Goal: Task Accomplishment & Management: Manage account settings

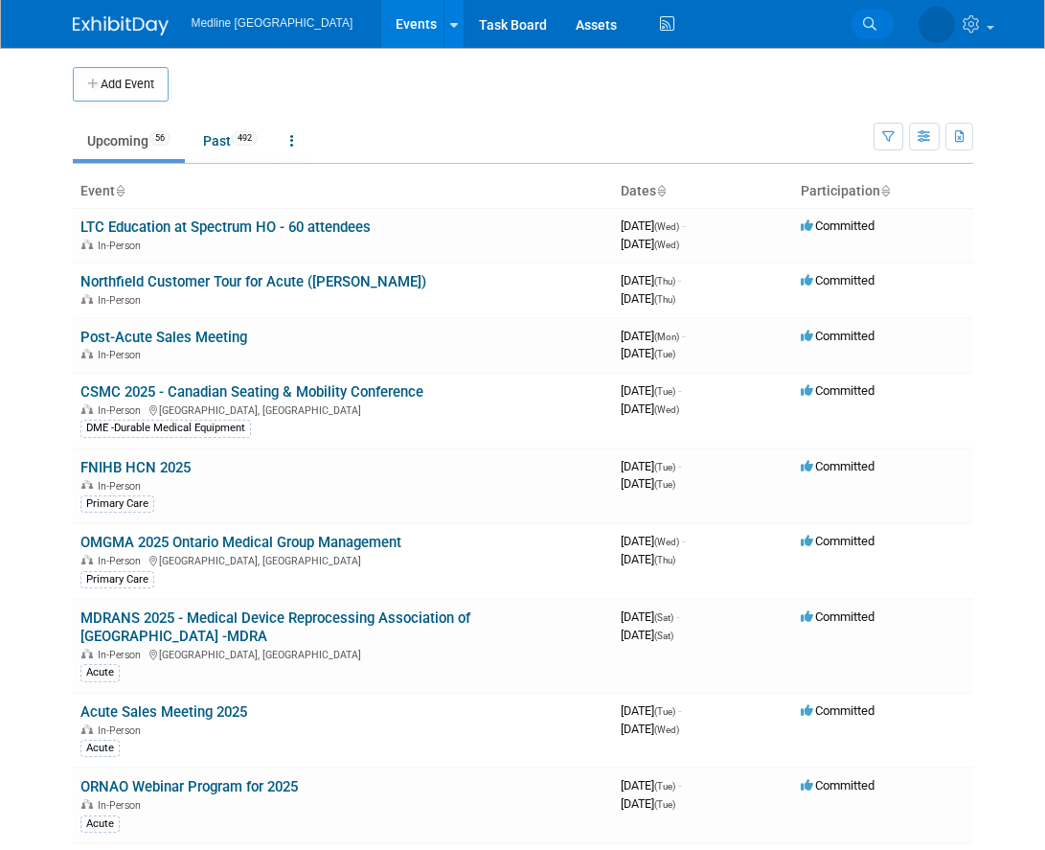
click at [864, 28] on icon at bounding box center [869, 23] width 13 height 13
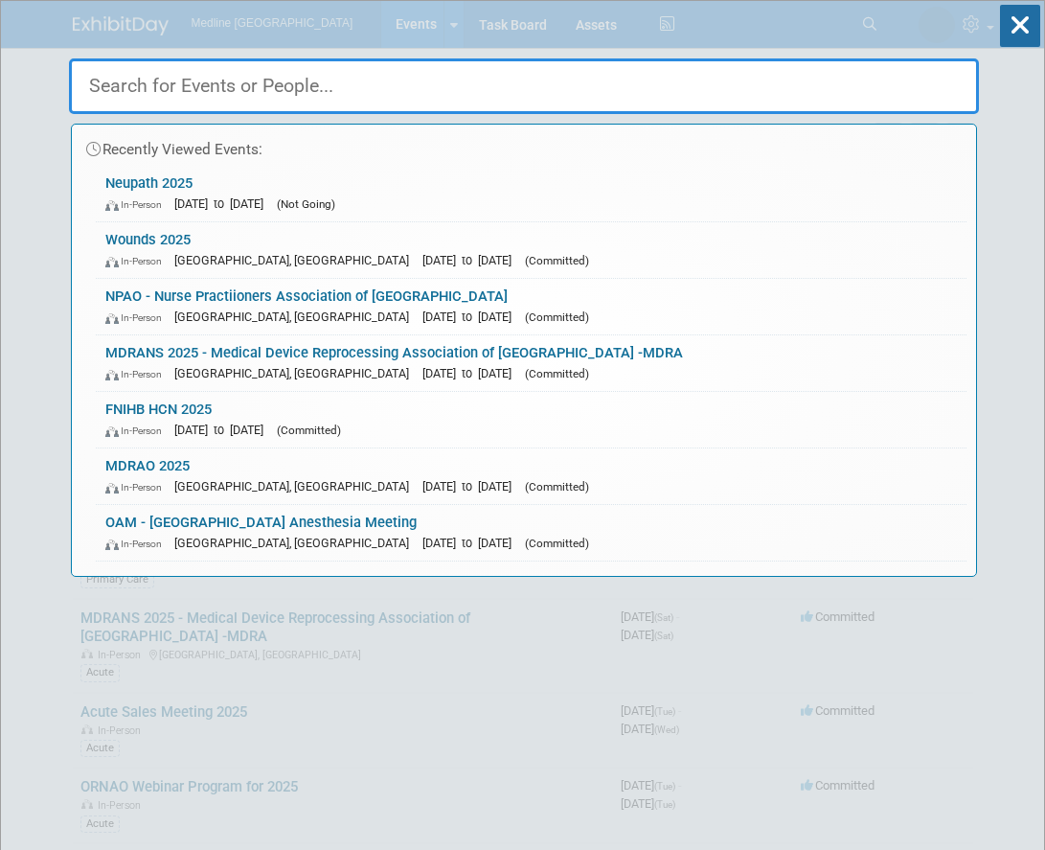
click at [512, 79] on input "text" at bounding box center [524, 86] width 910 height 56
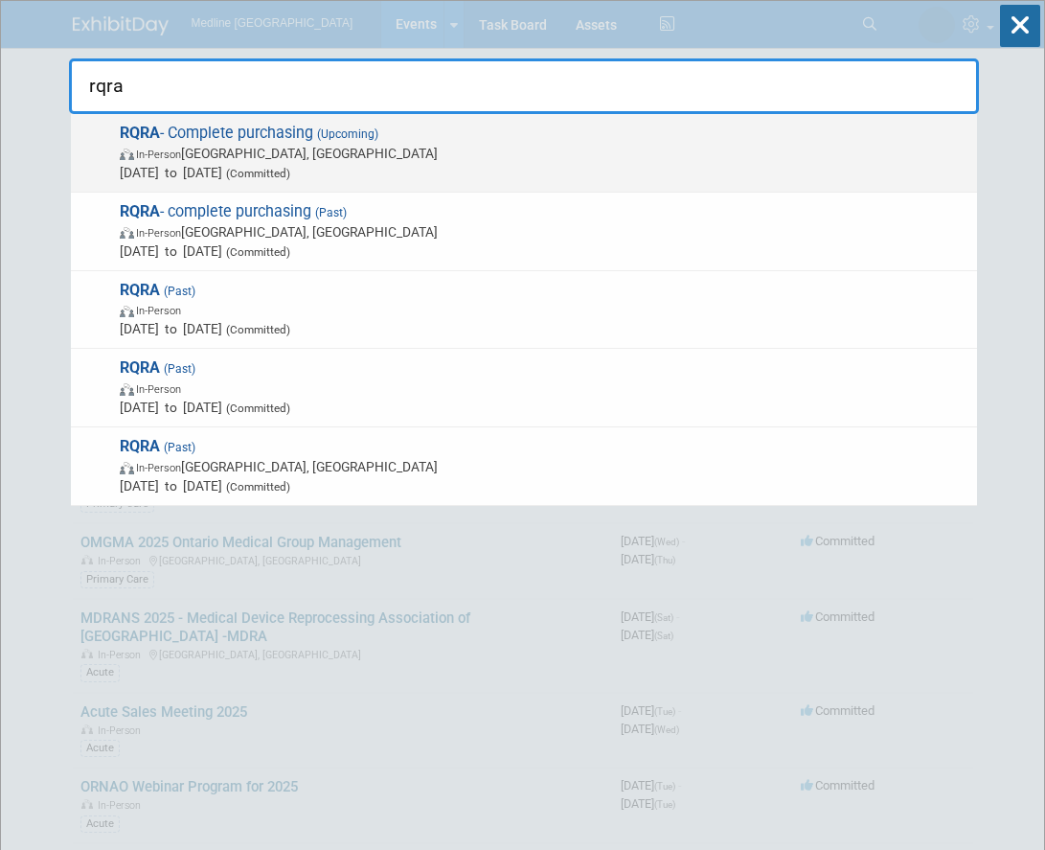
type input "rqra"
click at [282, 160] on span "In-Person [GEOGRAPHIC_DATA], [GEOGRAPHIC_DATA]" at bounding box center [544, 153] width 848 height 19
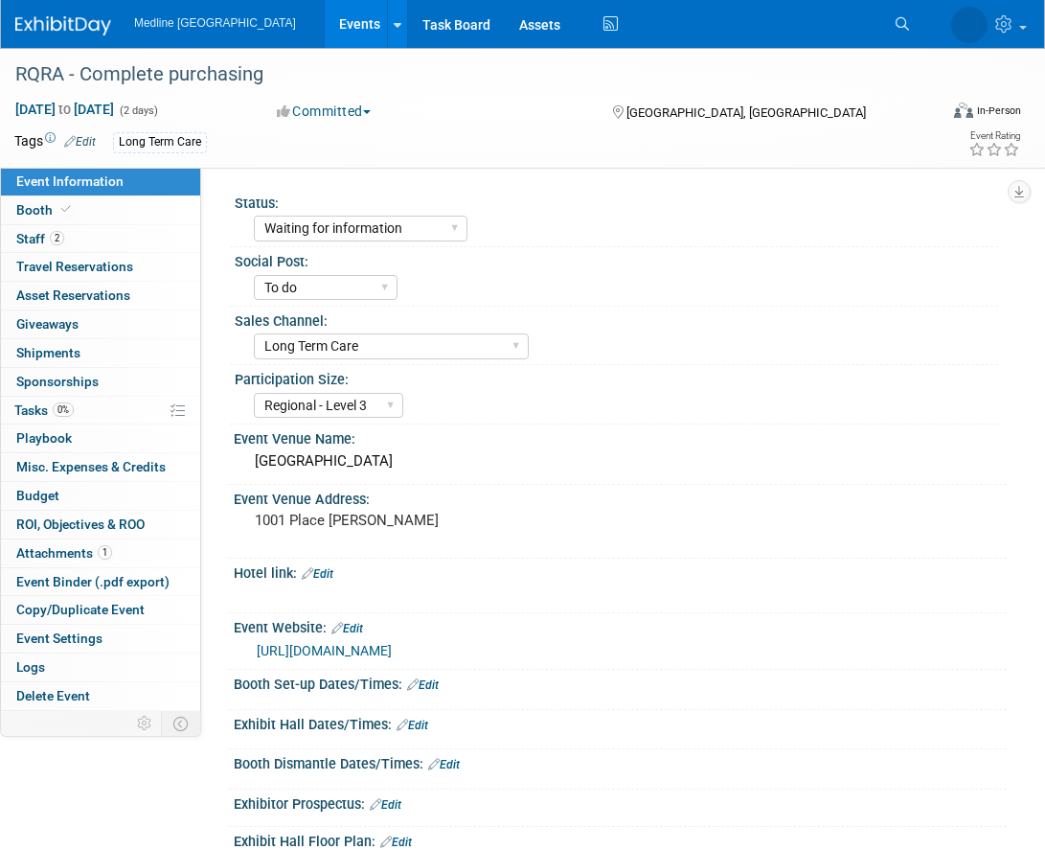
select select "Waiting for information"
select select "To do"
select select "Long Term Care"
select select "Regional - Level 3"
click at [133, 219] on link "Booth" at bounding box center [100, 210] width 199 height 28
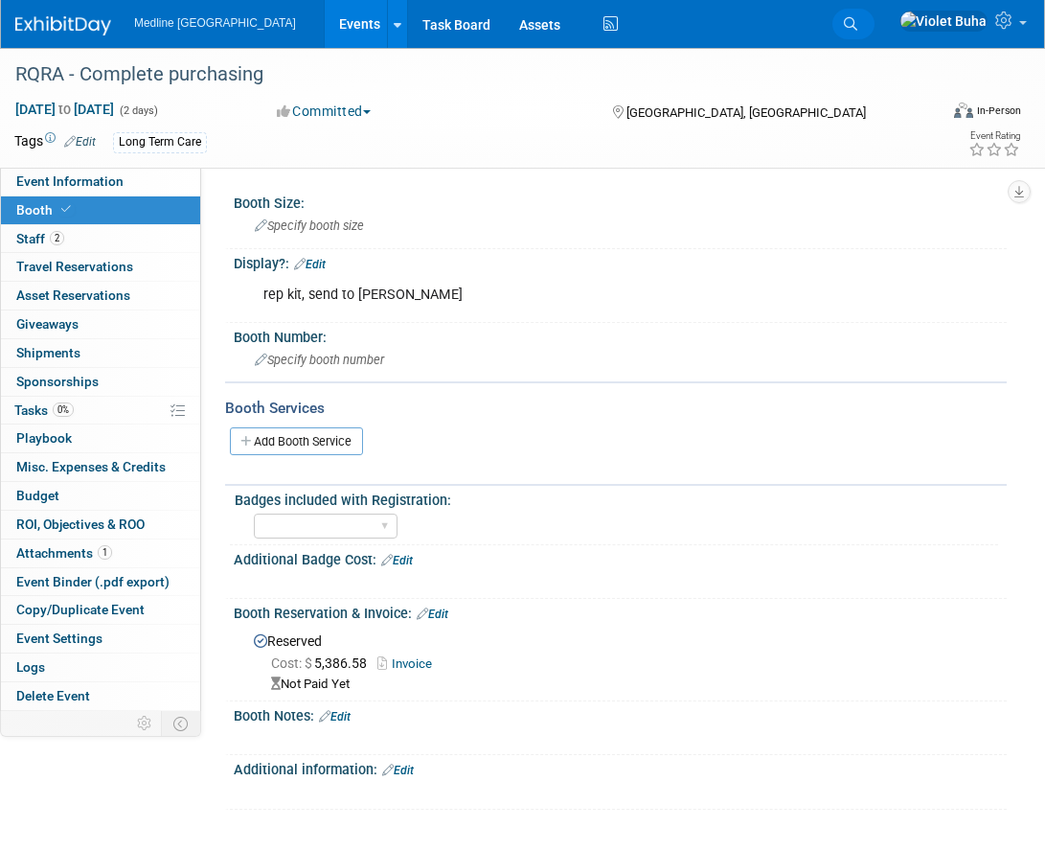
click at [857, 26] on icon at bounding box center [850, 23] width 13 height 13
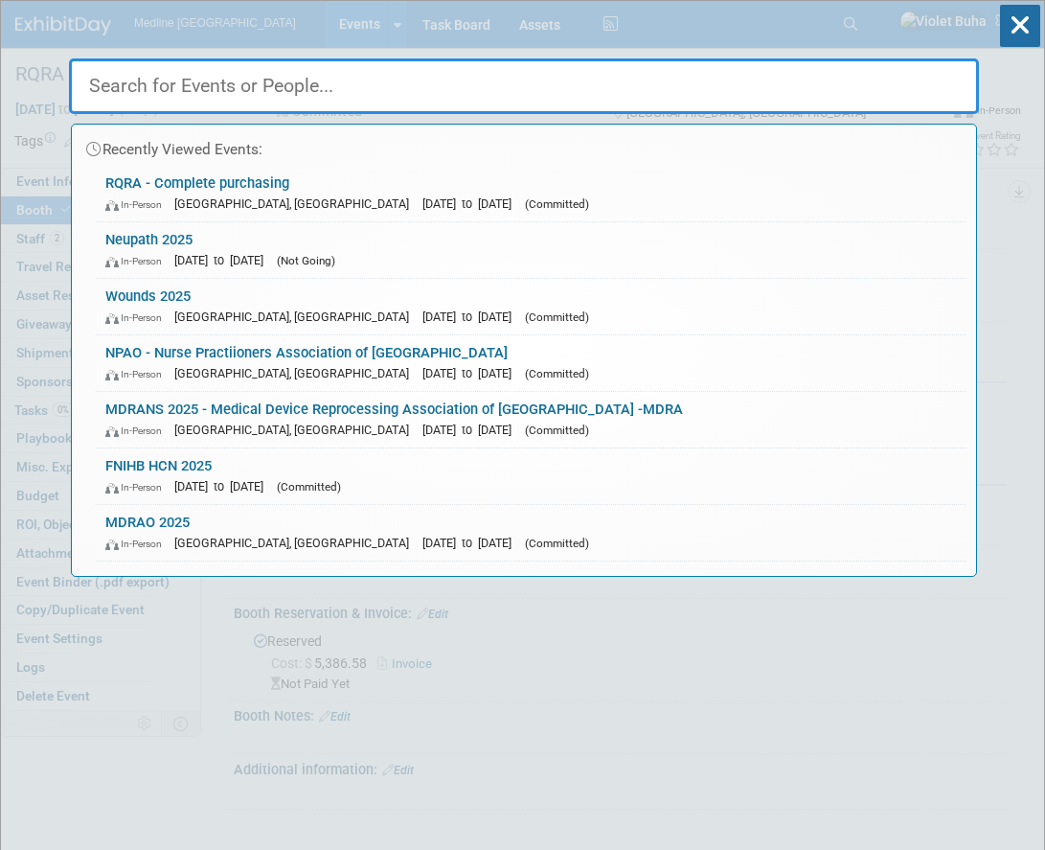
click at [596, 84] on input "text" at bounding box center [524, 86] width 910 height 56
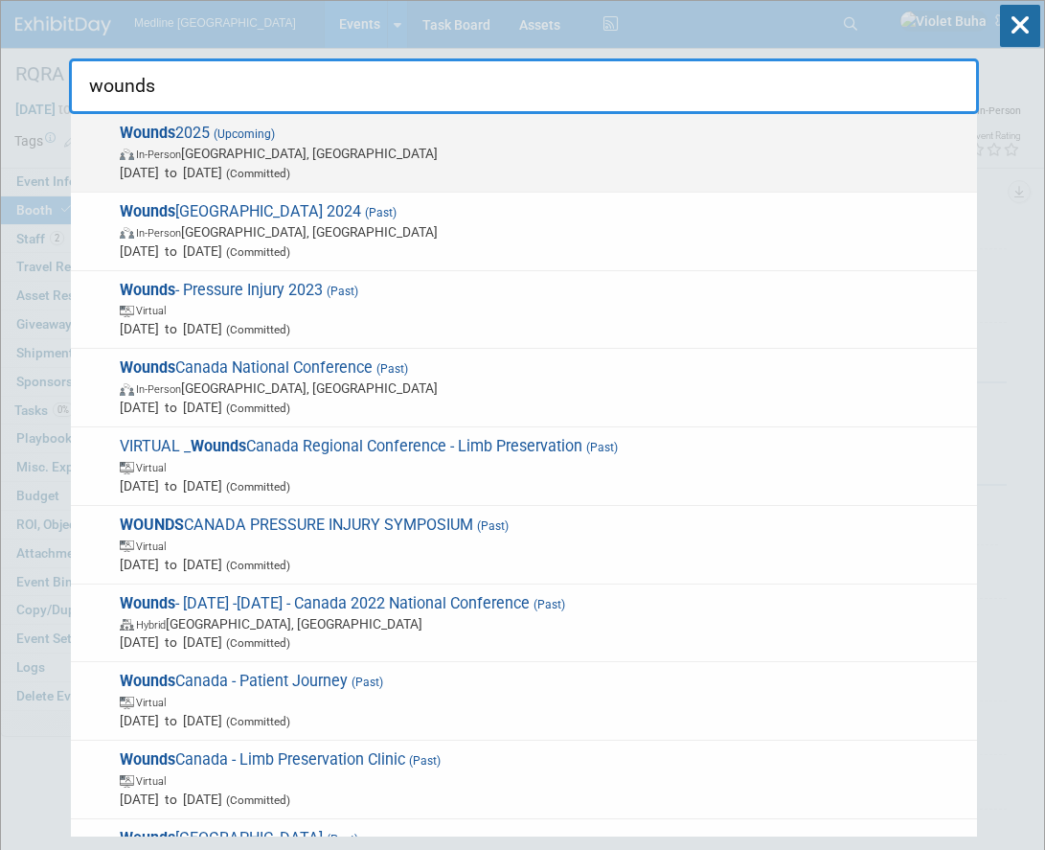
type input "wounds"
click at [228, 138] on span "(Upcoming)" at bounding box center [242, 133] width 65 height 13
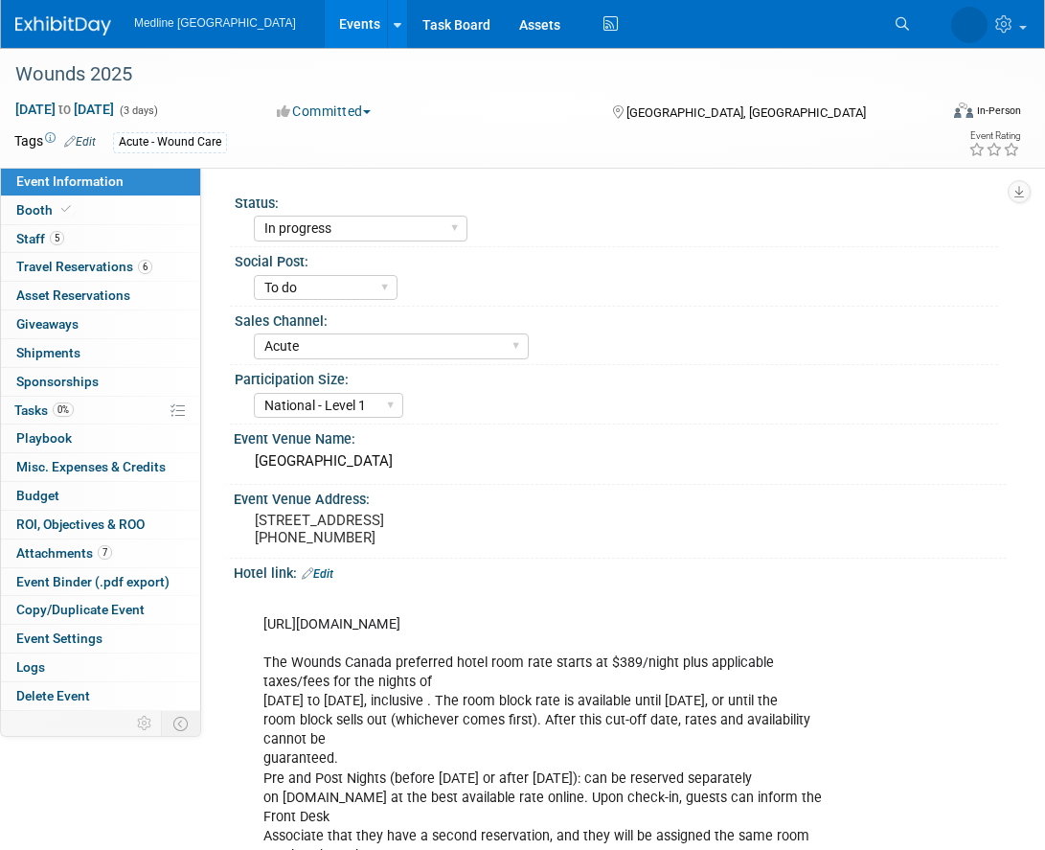
select select "In progress"
select select "To do"
select select "Acute"
select select "National - Level 1"
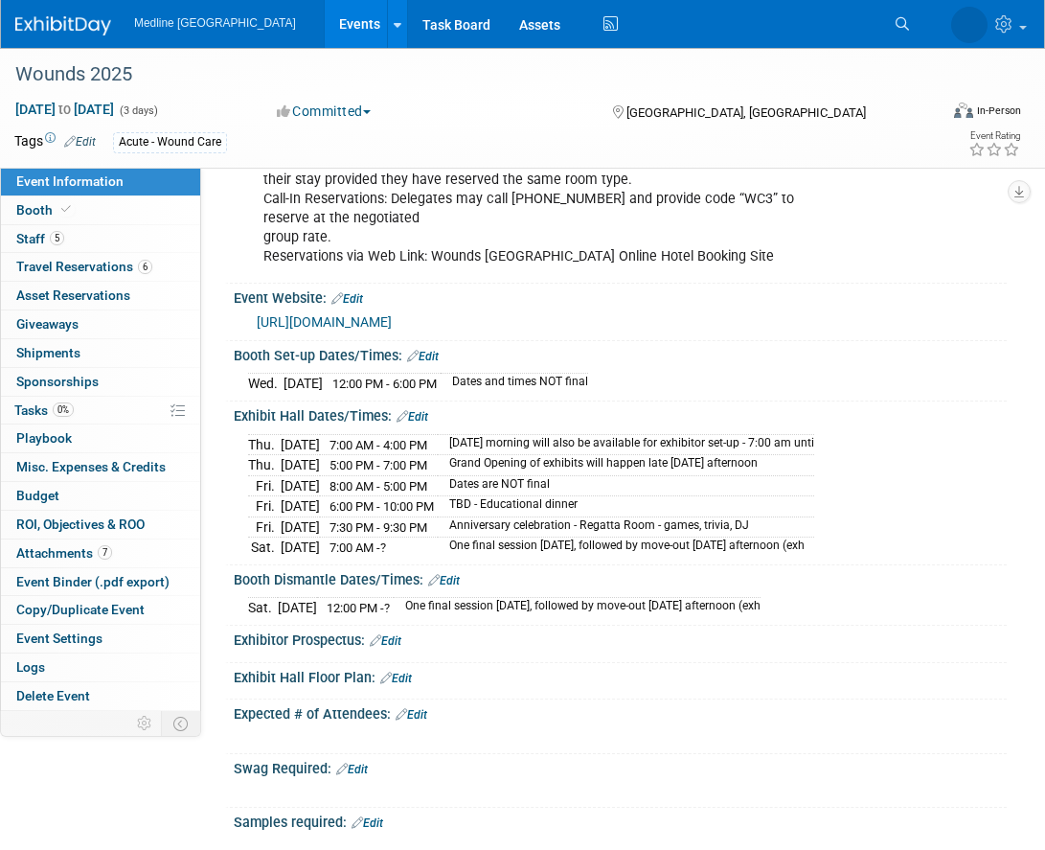
scroll to position [701, 0]
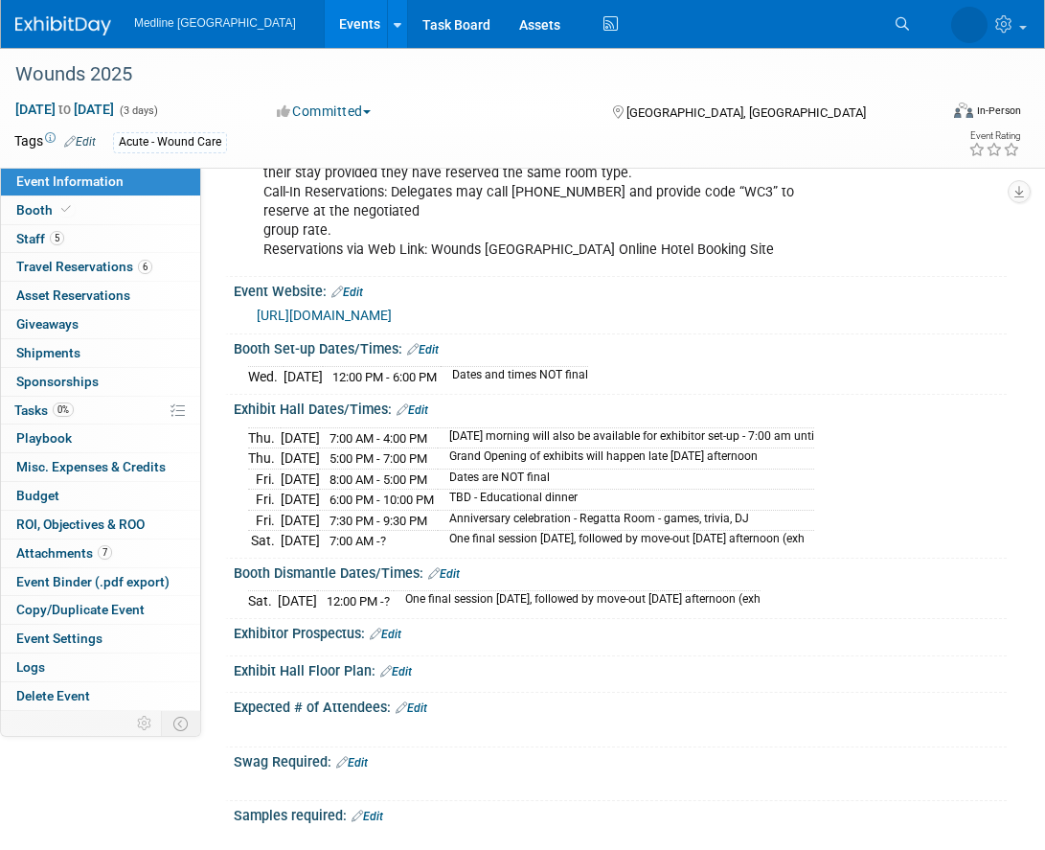
click at [423, 417] on link "Edit" at bounding box center [413, 409] width 32 height 13
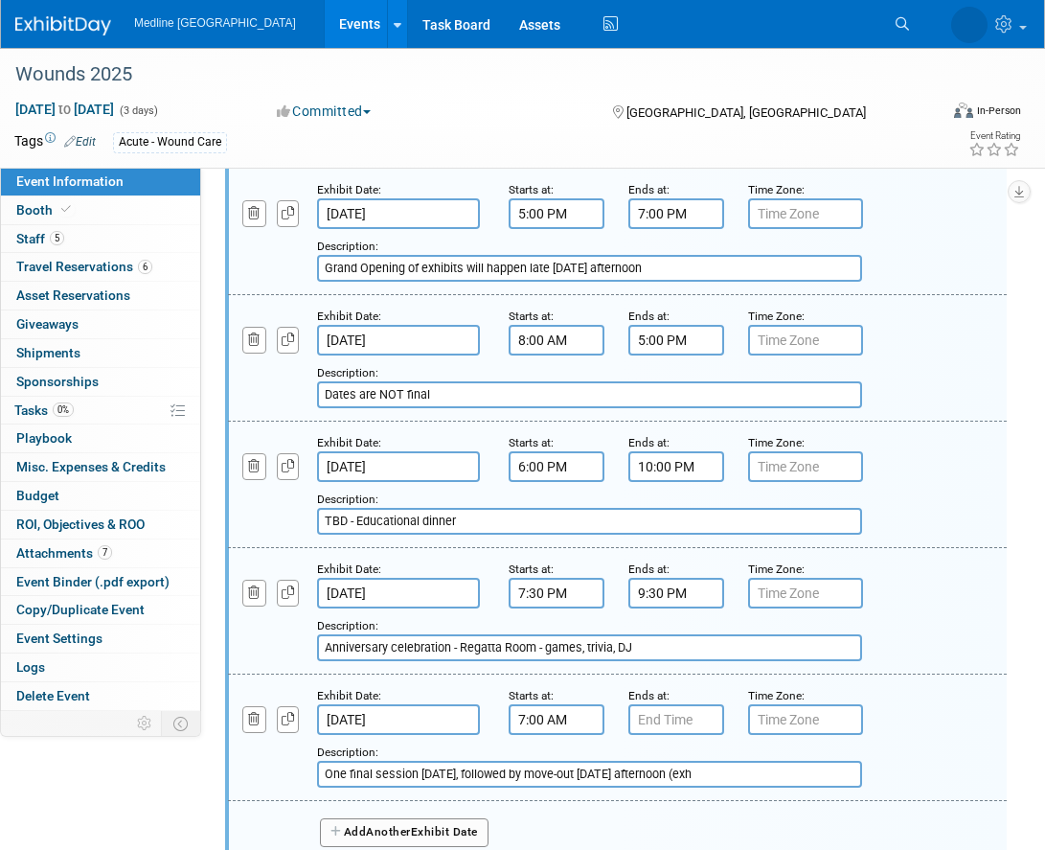
scroll to position [1090, 0]
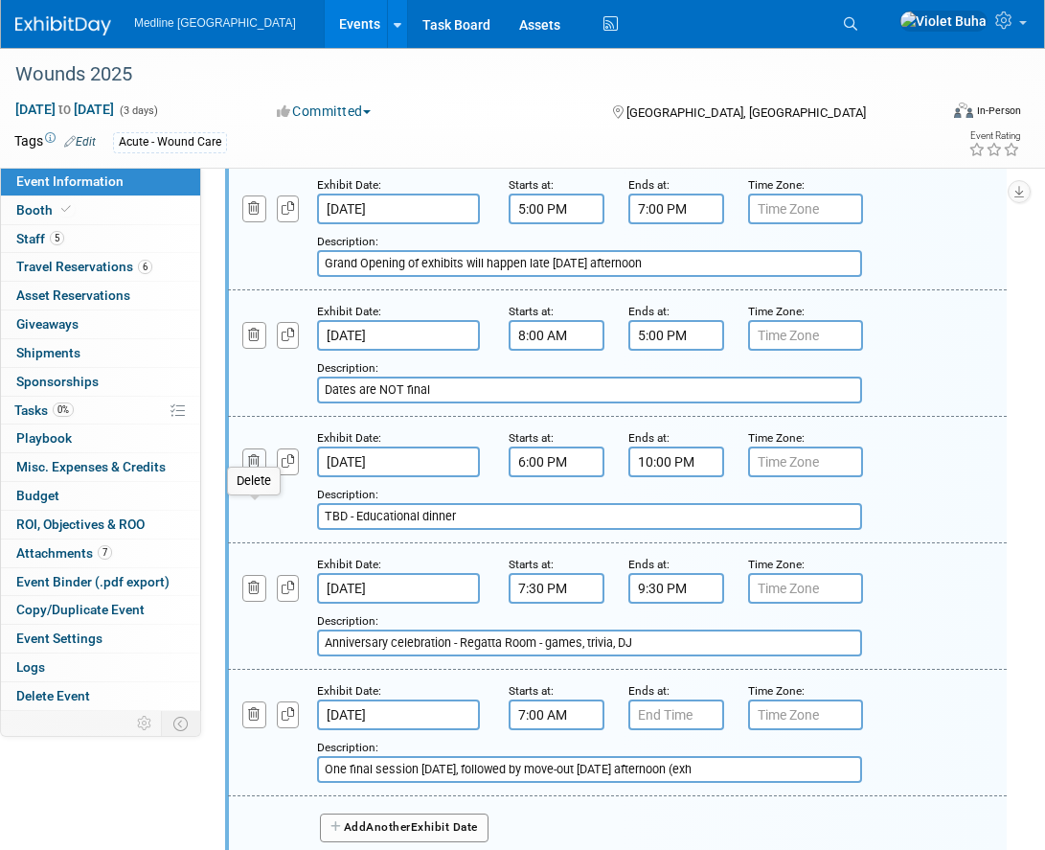
click at [250, 468] on icon "button" at bounding box center [254, 461] width 12 height 12
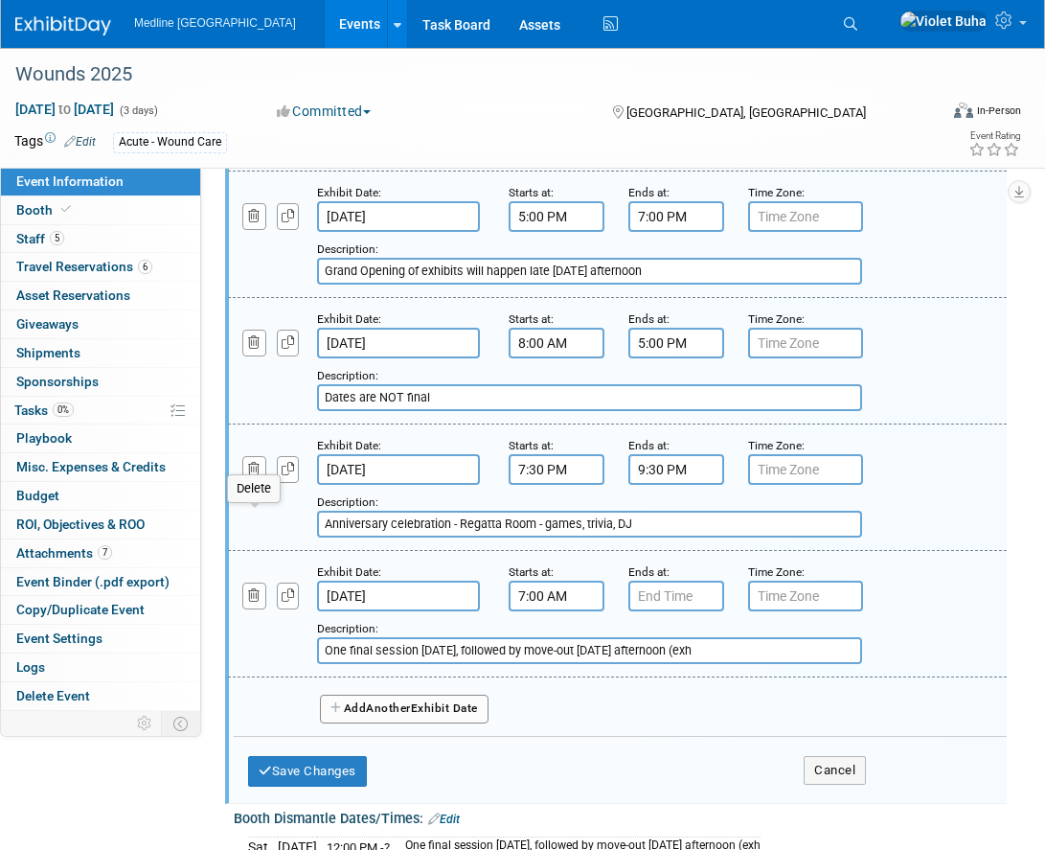
scroll to position [1081, 0]
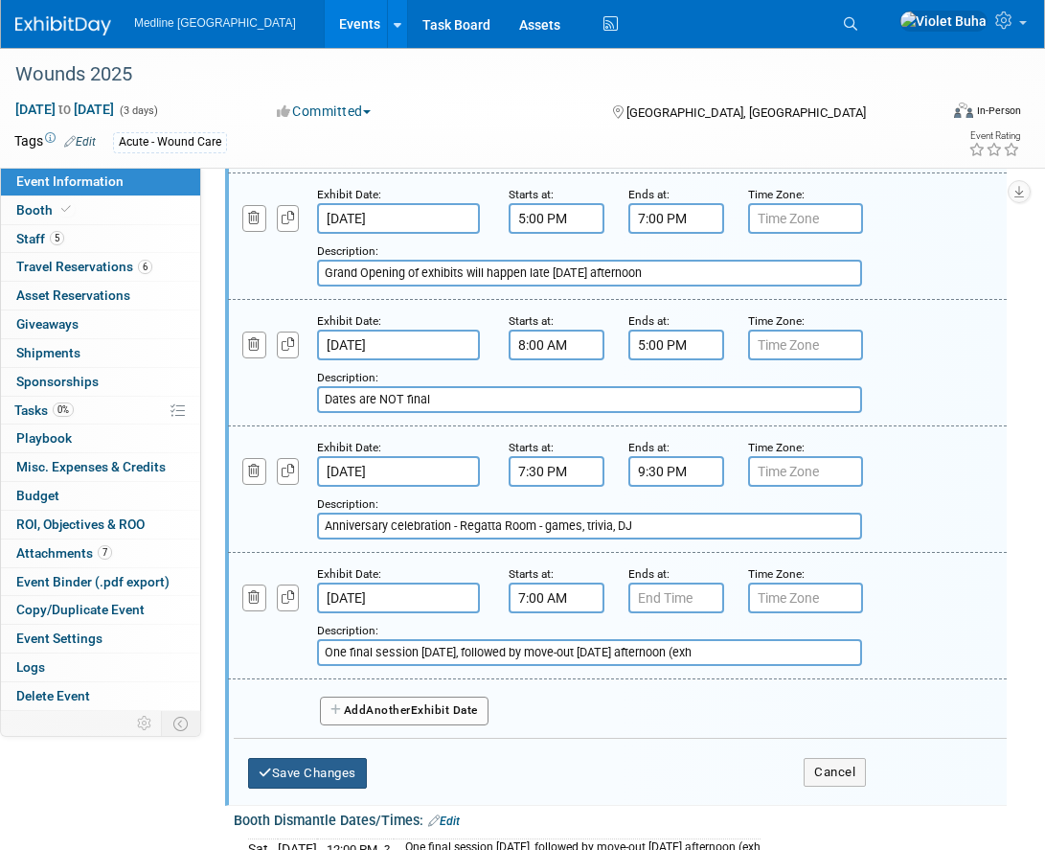
click at [342, 788] on button "Save Changes" at bounding box center [307, 773] width 119 height 31
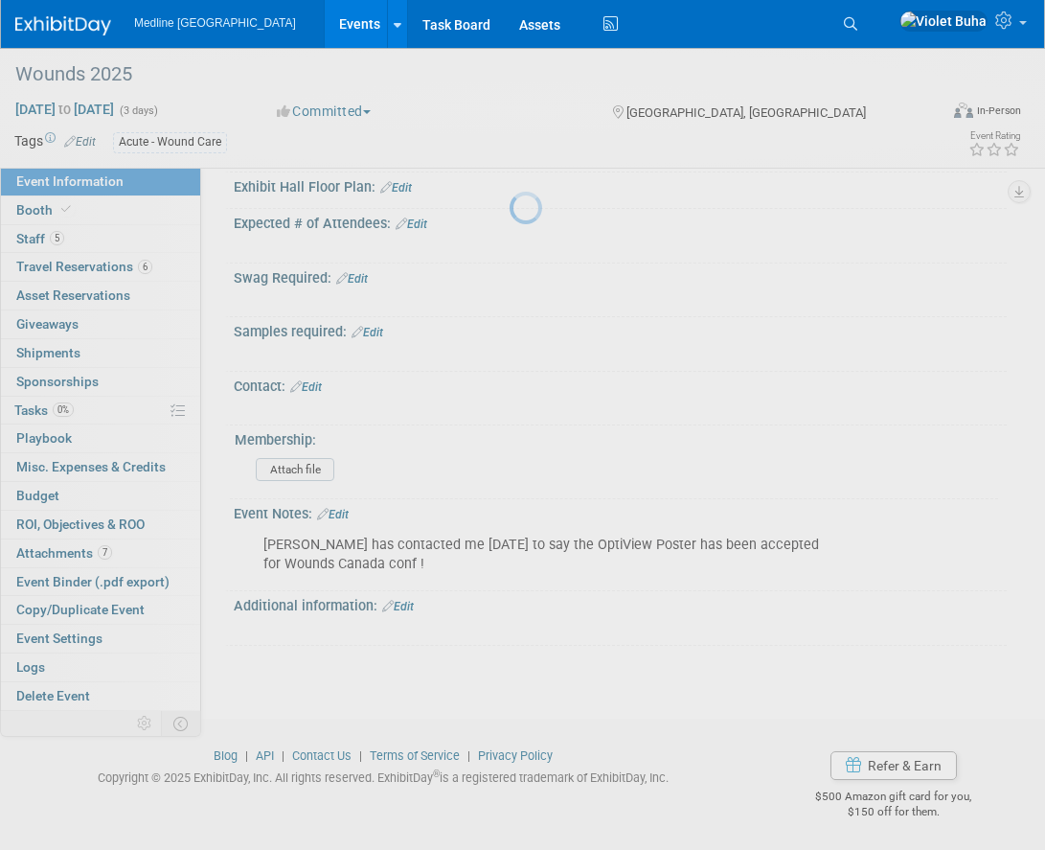
scroll to position [1073, 0]
